Goal: Information Seeking & Learning: Learn about a topic

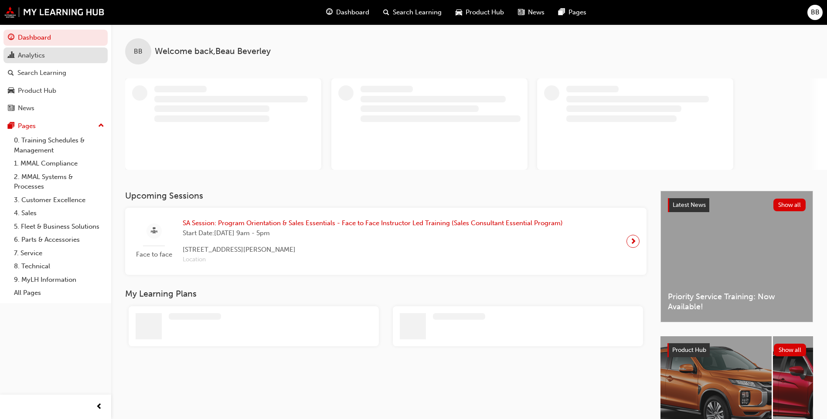
click at [31, 53] on div "Analytics" at bounding box center [31, 56] width 27 height 10
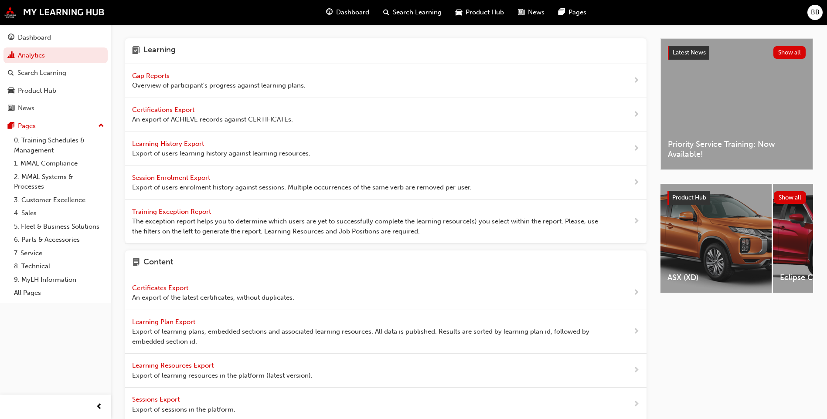
click at [167, 78] on span "Gap Reports" at bounding box center [151, 76] width 39 height 8
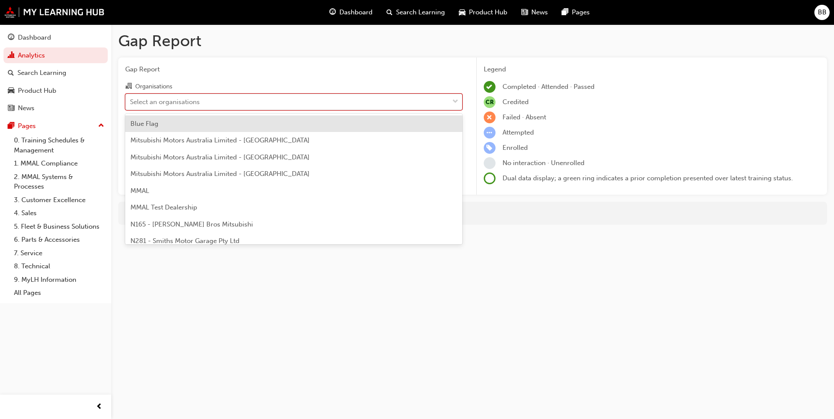
click at [236, 106] on div "Select an organisations" at bounding box center [287, 101] width 323 height 15
click at [131, 105] on input "Organisations option Blue Flag focused, 1 of 202. 202 results available. Use Up…" at bounding box center [130, 101] width 1 height 7
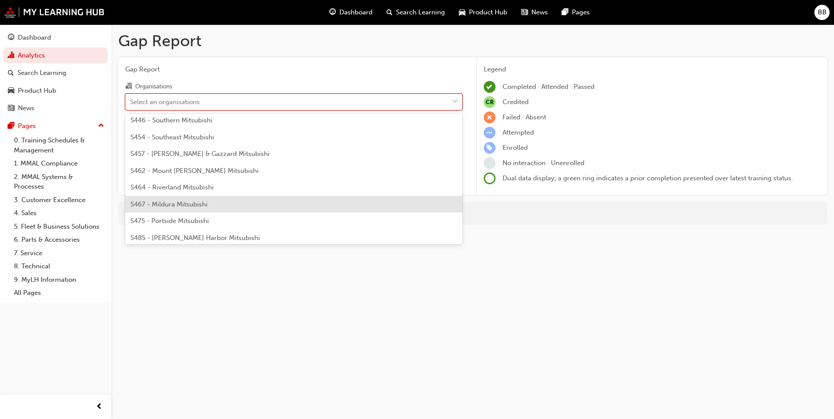
scroll to position [1918, 0]
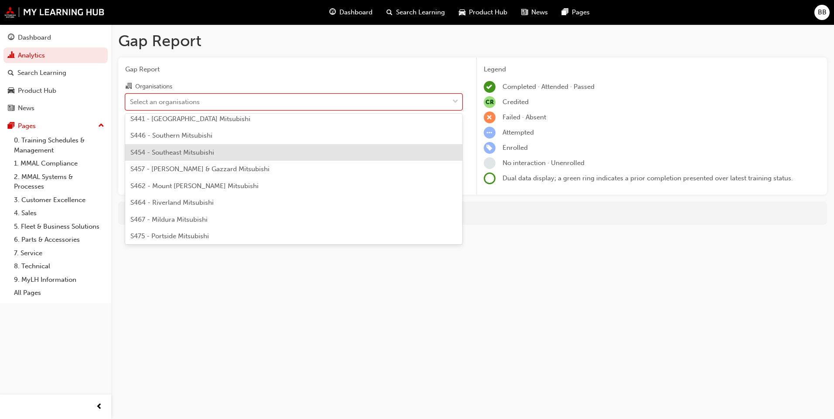
click at [218, 138] on div "S446 - Southern Mitsubishi" at bounding box center [293, 135] width 337 height 17
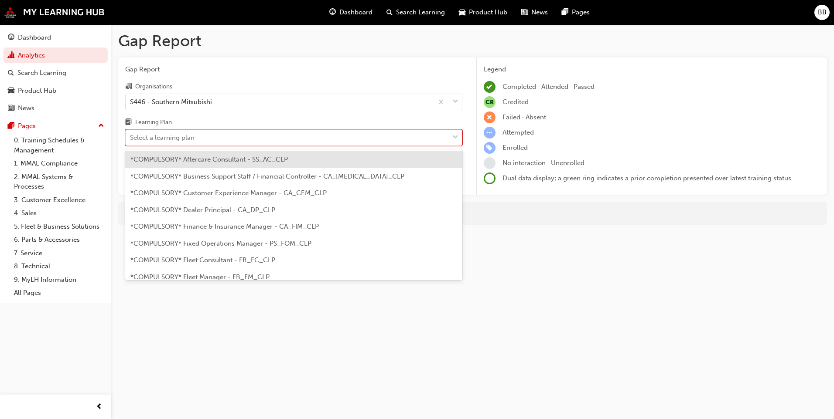
click at [235, 142] on div "Select a learning plan" at bounding box center [287, 137] width 323 height 15
click at [131, 141] on input "Learning Plan option *COMPULSORY* Aftercare Consultant - SS_AC_CLP focused, 1 o…" at bounding box center [130, 137] width 1 height 7
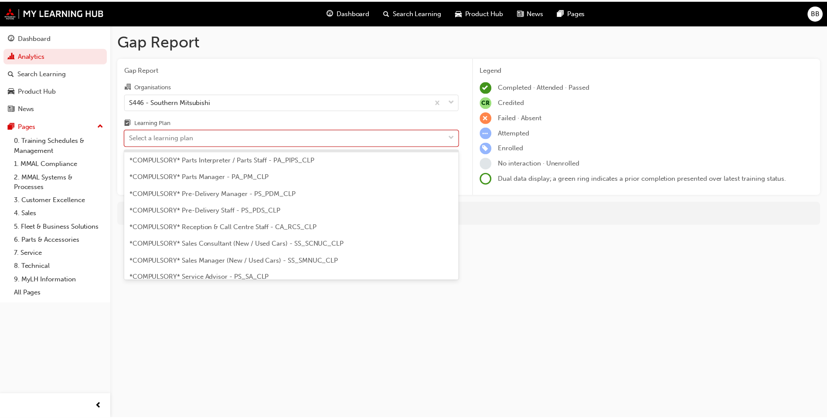
scroll to position [218, 0]
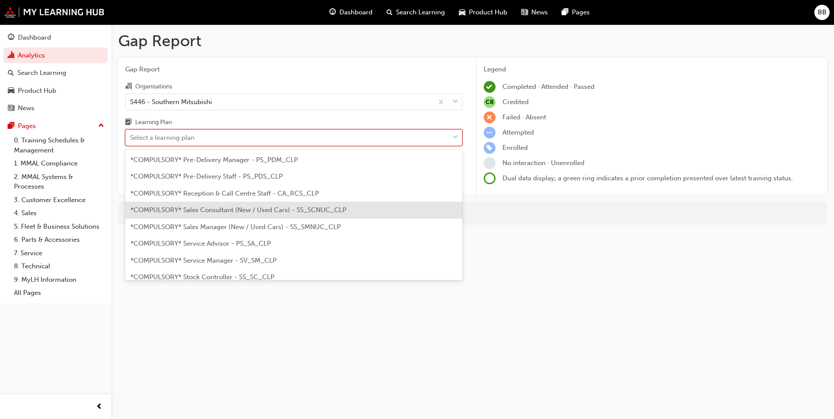
click at [261, 211] on span "*COMPULSORY* Sales Consultant (New / Used Cars) - SS_SCNUC_CLP" at bounding box center [238, 210] width 216 height 8
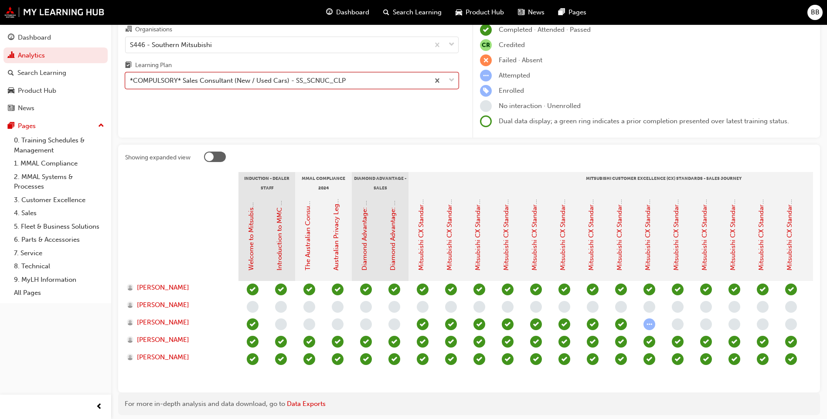
scroll to position [44, 0]
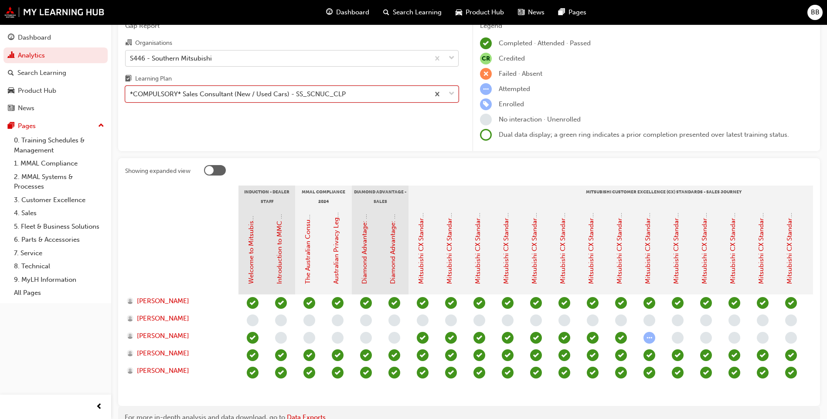
click at [285, 61] on div "S446 - Southern Mitsubishi" at bounding box center [278, 58] width 304 height 15
click at [131, 61] on input "Organisations S446 - Southern Mitsubishi" at bounding box center [130, 57] width 1 height 7
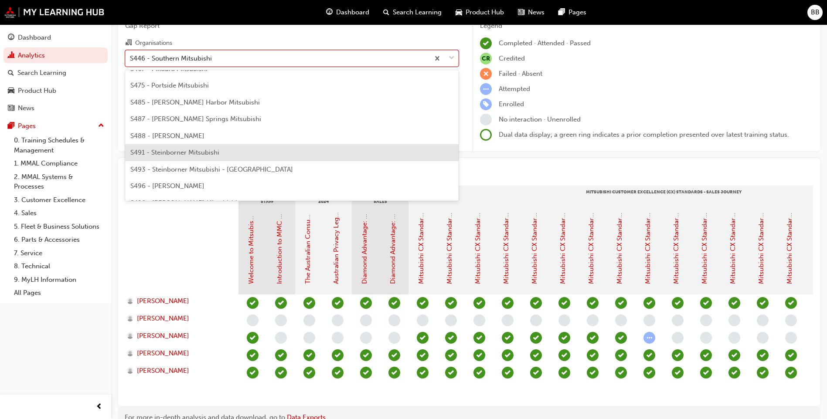
scroll to position [1998, 0]
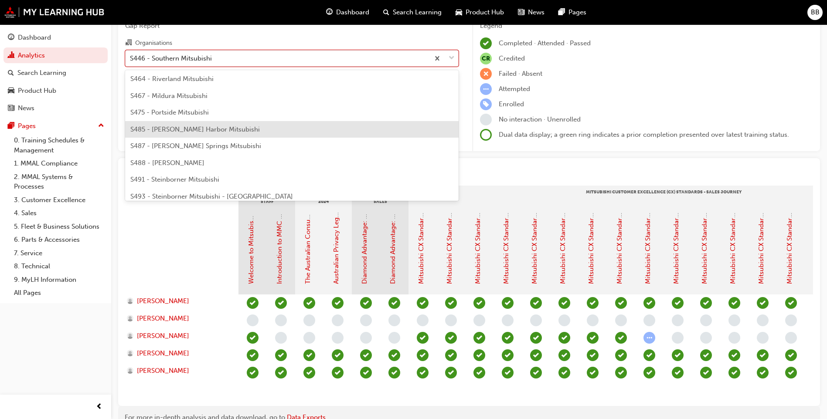
click at [280, 129] on div "S485 - [PERSON_NAME] Harbor Mitsubishi" at bounding box center [291, 129] width 333 height 17
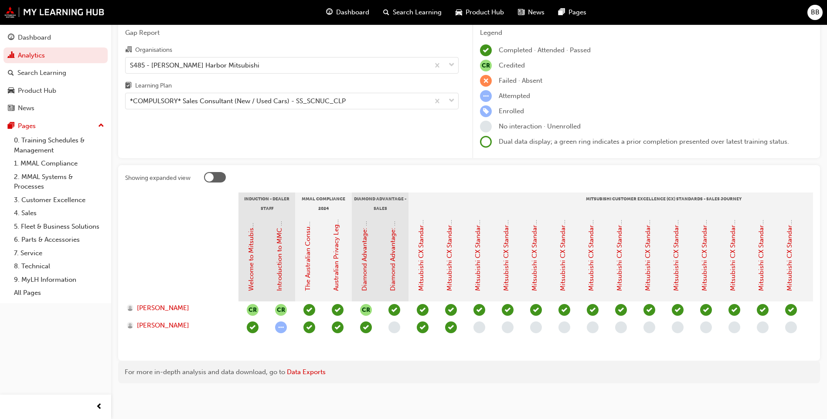
drag, startPoint x: 430, startPoint y: 353, endPoint x: 444, endPoint y: 353, distance: 13.5
click at [444, 353] on section "Induction - Dealer Staff MMAL Compliance 2024 Diamond Advantage - Sales Mitsubi…" at bounding box center [469, 273] width 688 height 161
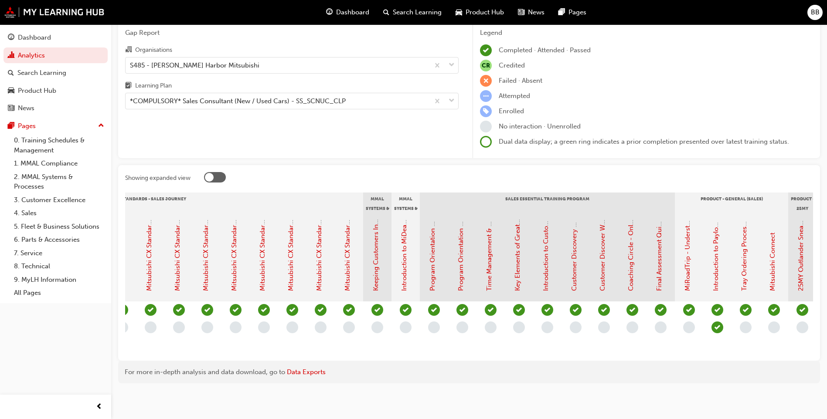
scroll to position [0, 563]
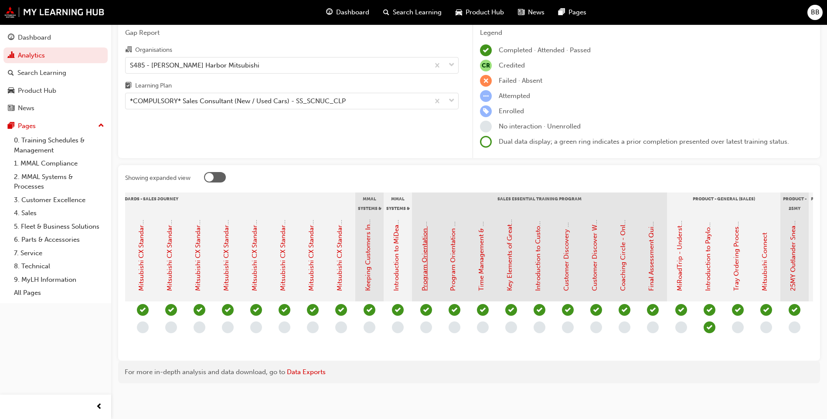
click at [426, 275] on link "Program Orientation & Sales Essentials - Face to Face Instructor Led Training (…" at bounding box center [425, 118] width 8 height 345
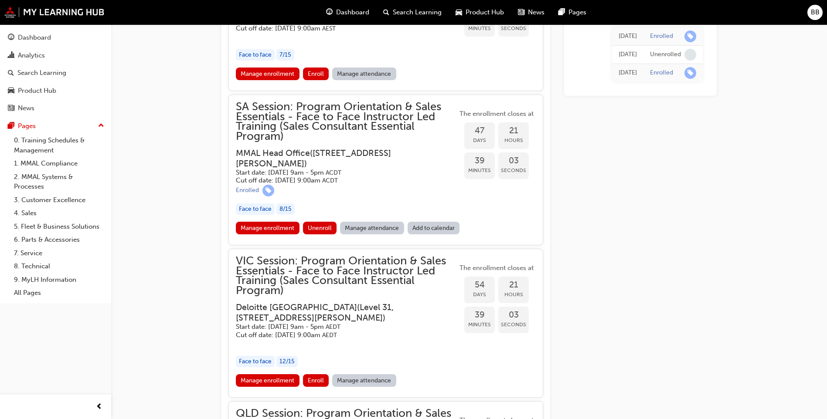
scroll to position [1048, 0]
